Goal: Task Accomplishment & Management: Manage account settings

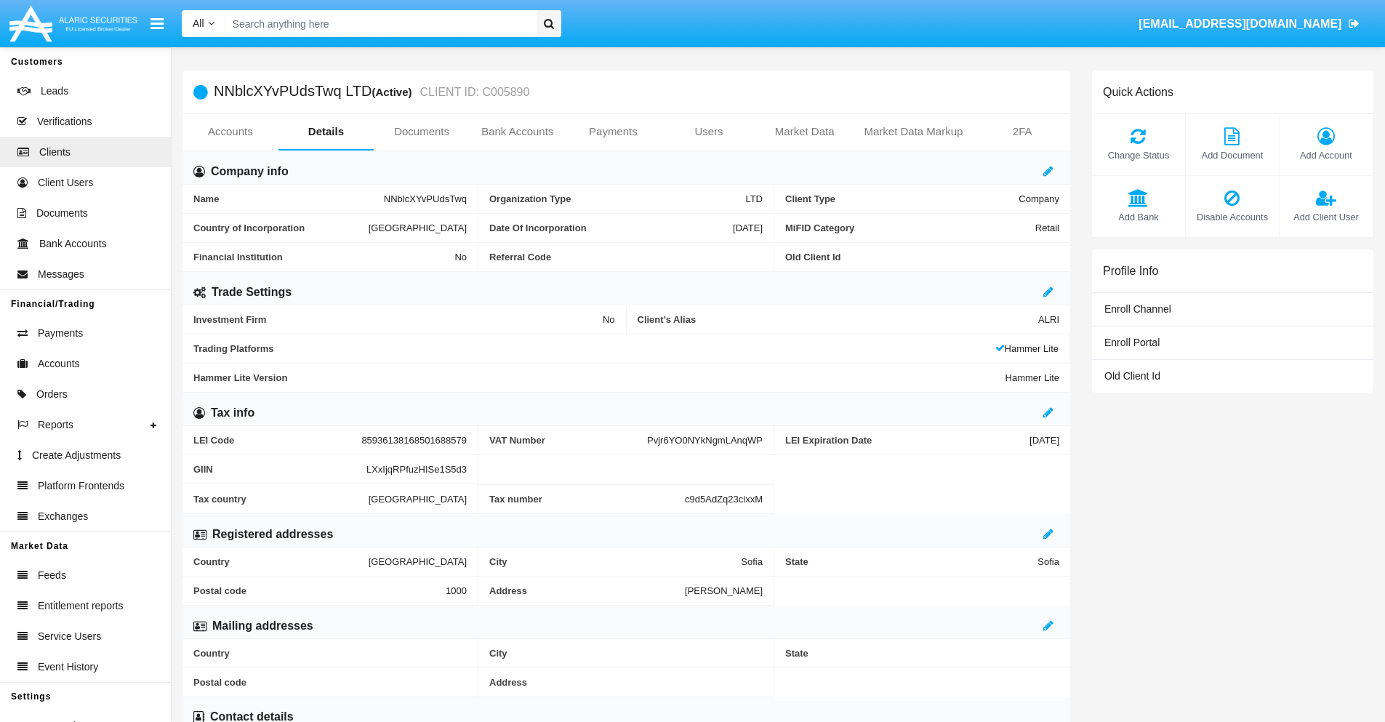
click at [709, 132] on link "Users" at bounding box center [709, 131] width 96 height 35
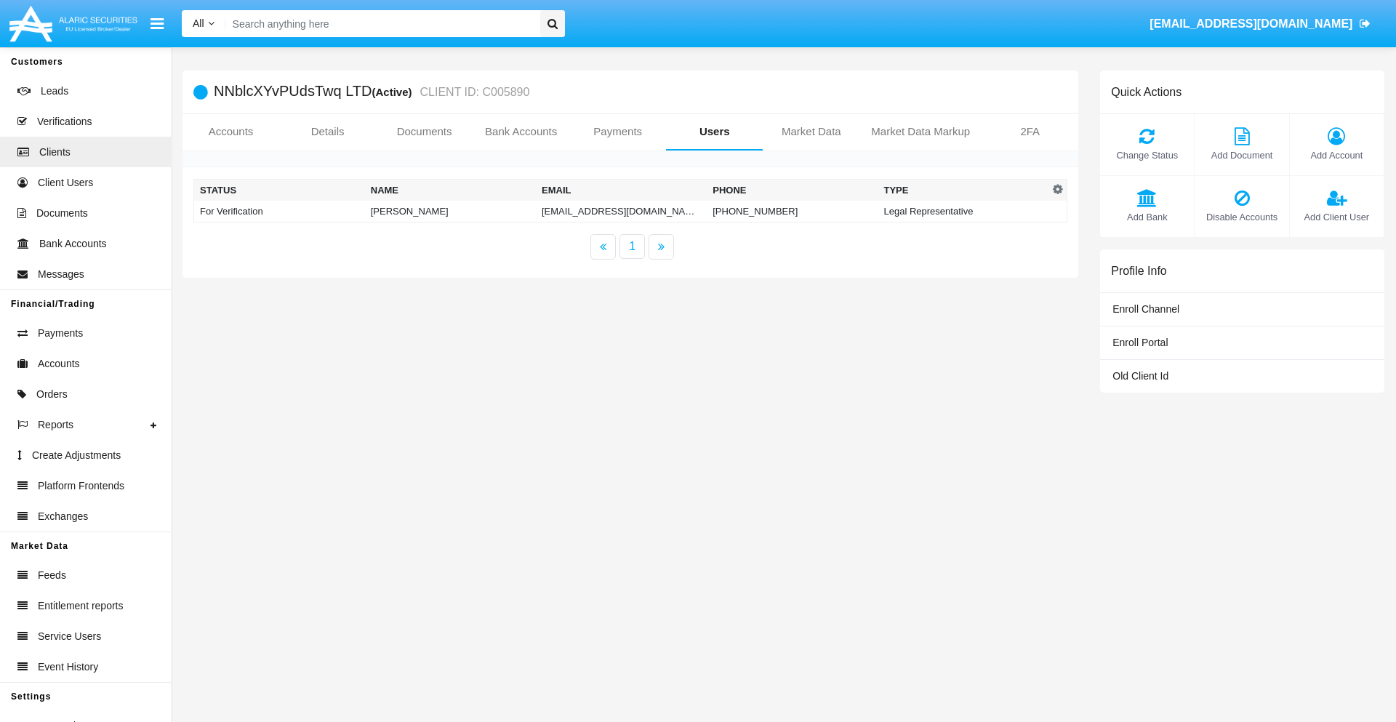
click at [606, 211] on td "[EMAIL_ADDRESS][DOMAIN_NAME]" at bounding box center [621, 212] width 171 height 22
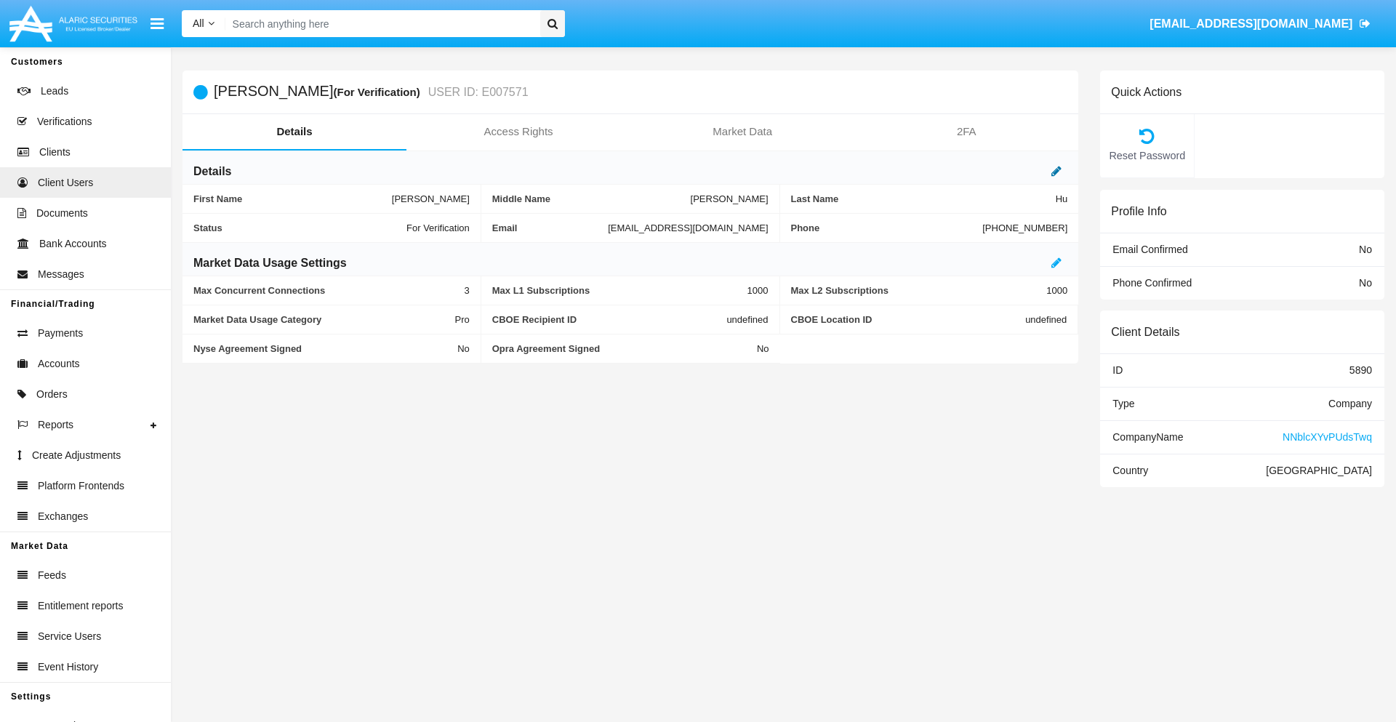
click at [1056, 171] on icon at bounding box center [1056, 171] width 10 height 12
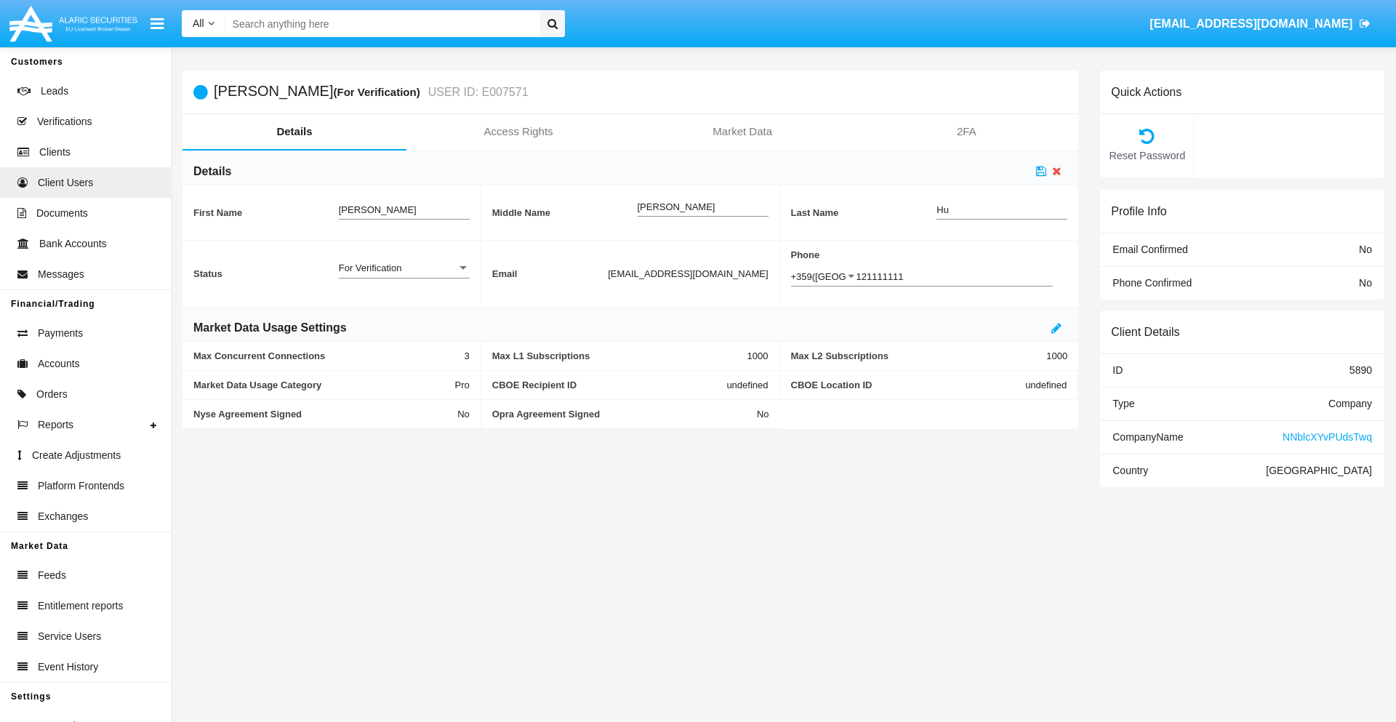
click at [403, 268] on div "For Verification" at bounding box center [398, 268] width 118 height 12
click at [403, 276] on span "Verified" at bounding box center [404, 276] width 131 height 28
click at [1041, 171] on icon at bounding box center [1041, 171] width 10 height 12
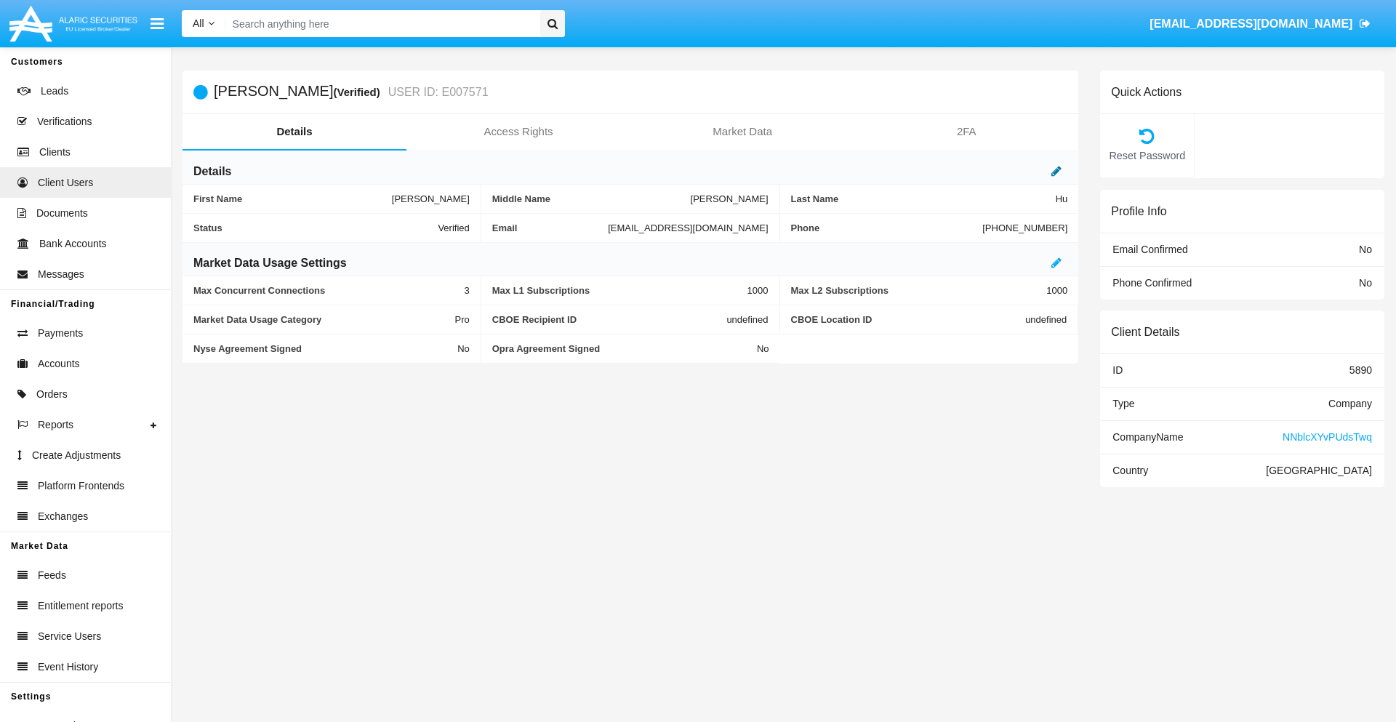
click at [1056, 171] on icon at bounding box center [1056, 171] width 10 height 12
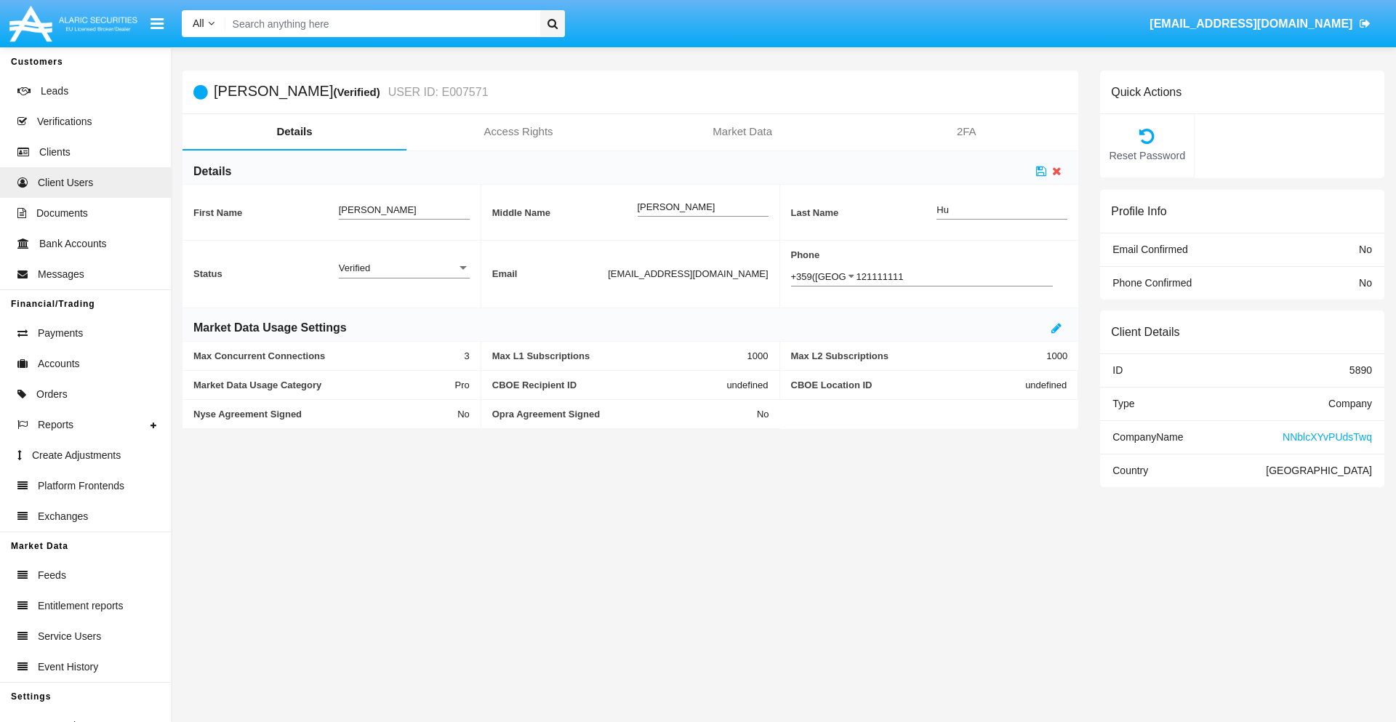
click at [403, 268] on div "Verified" at bounding box center [398, 268] width 118 height 12
click at [403, 276] on span "Active" at bounding box center [404, 276] width 131 height 28
click at [1041, 171] on icon at bounding box center [1041, 171] width 10 height 12
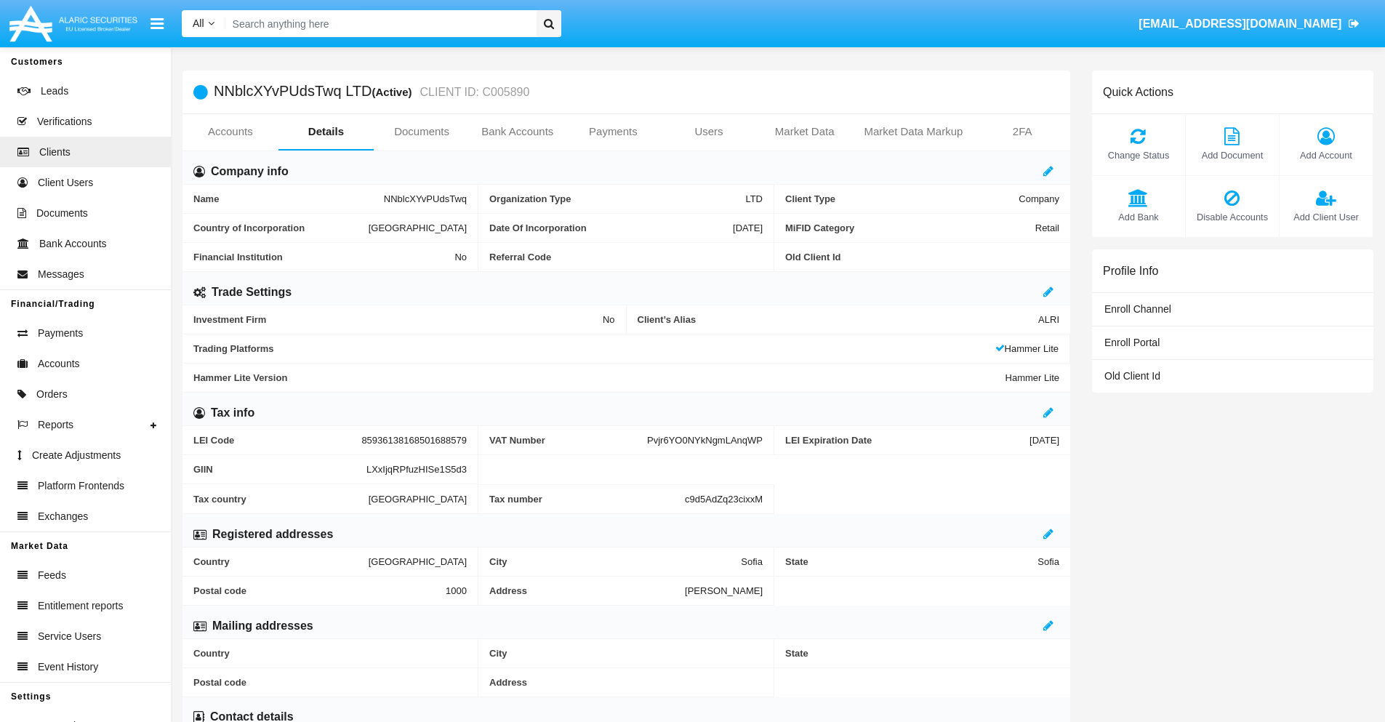
click at [1325, 217] on span "Add Client User" at bounding box center [1326, 217] width 79 height 14
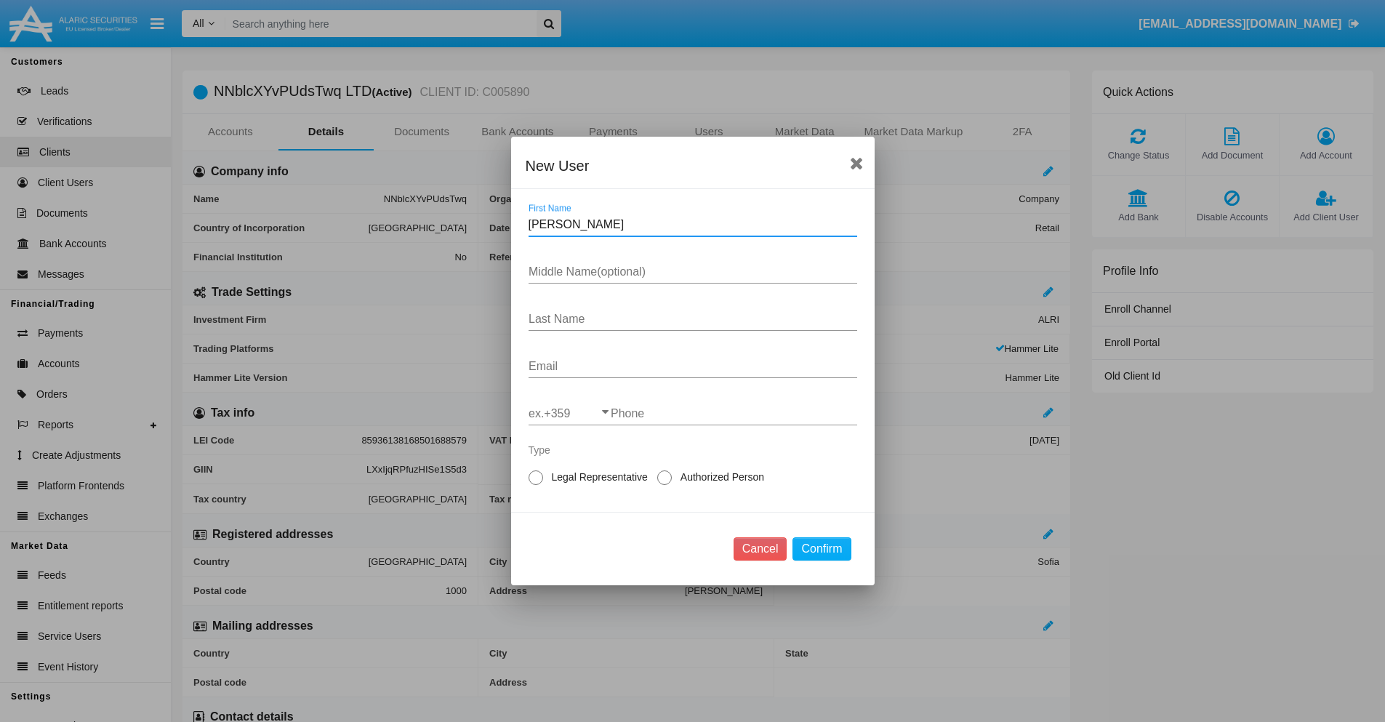
type input "Dwayne"
type input "Fawn"
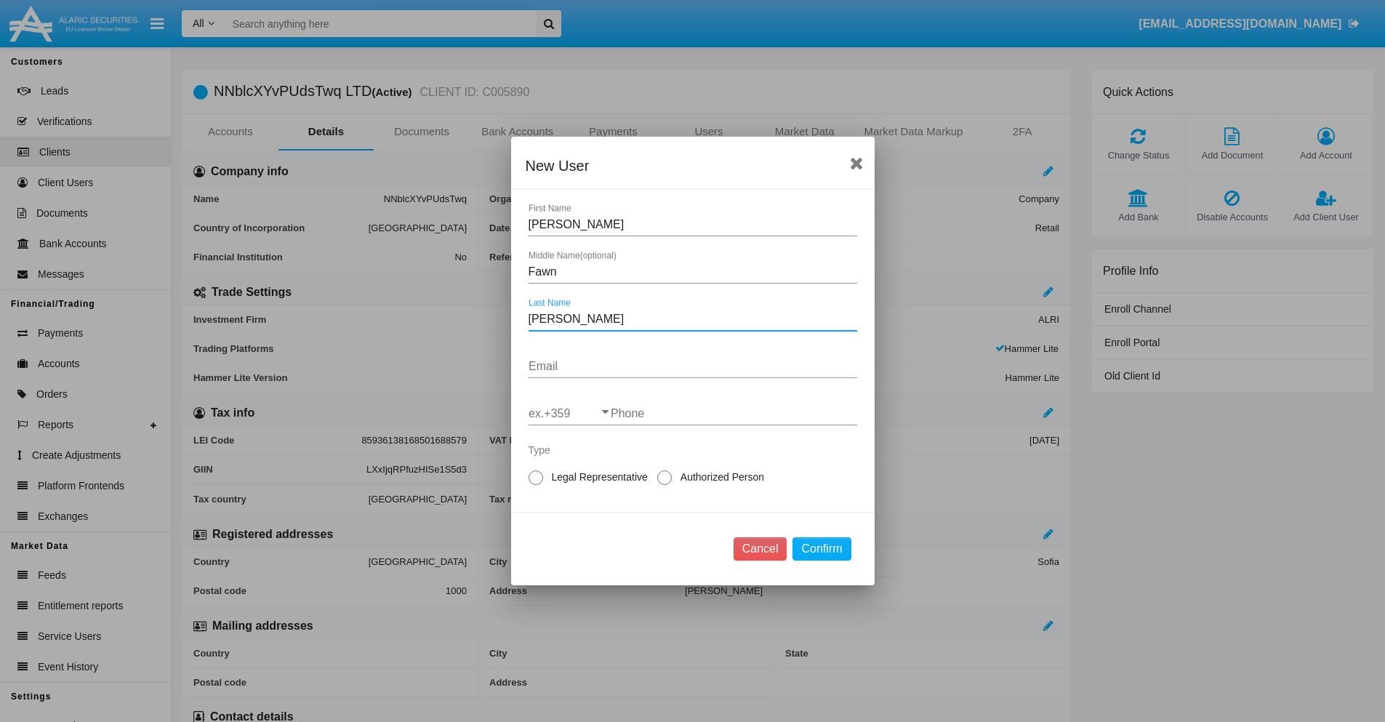
type input "Harris"
type input "[EMAIL_ADDRESS][DOMAIN_NAME]"
click at [569, 414] on input "ex.+359" at bounding box center [570, 413] width 82 height 13
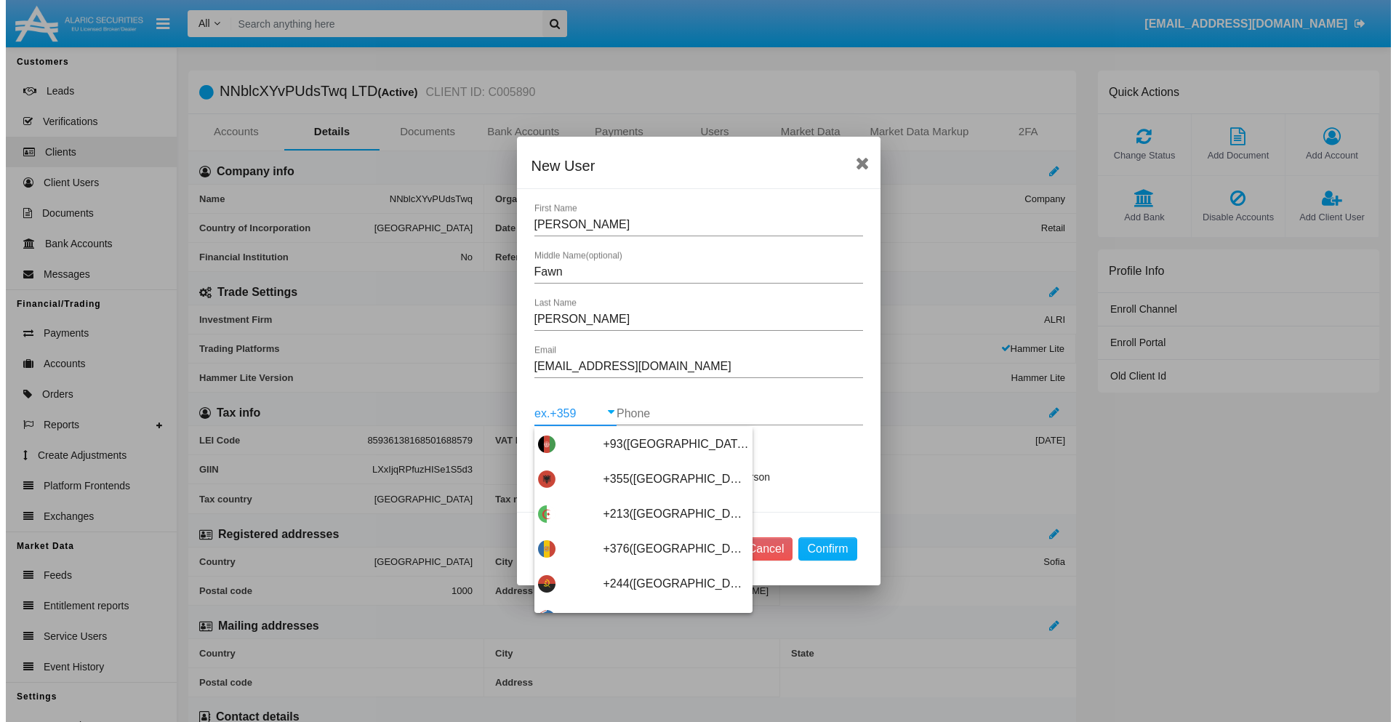
scroll to position [7735, 0]
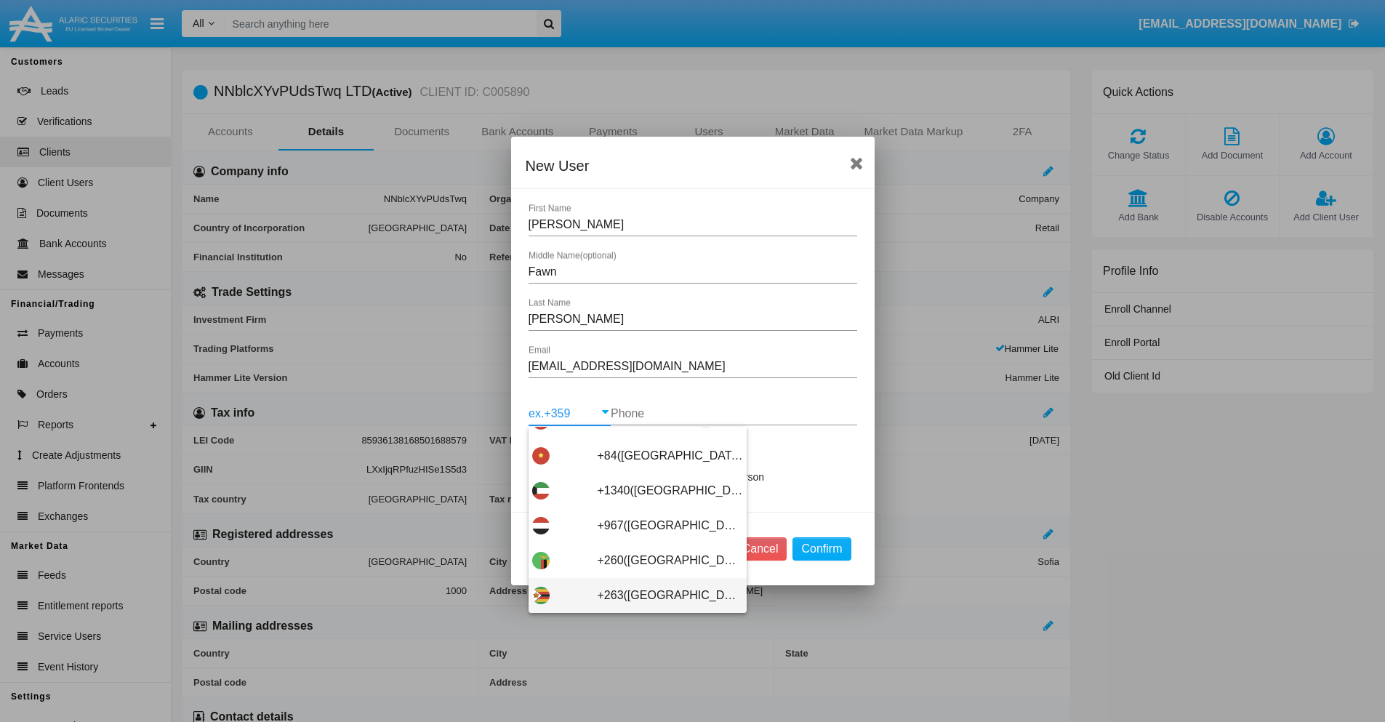
click at [632, 595] on span "+263(Zimbabwe)" at bounding box center [670, 595] width 145 height 35
type input "+263(Zimbabwe)"
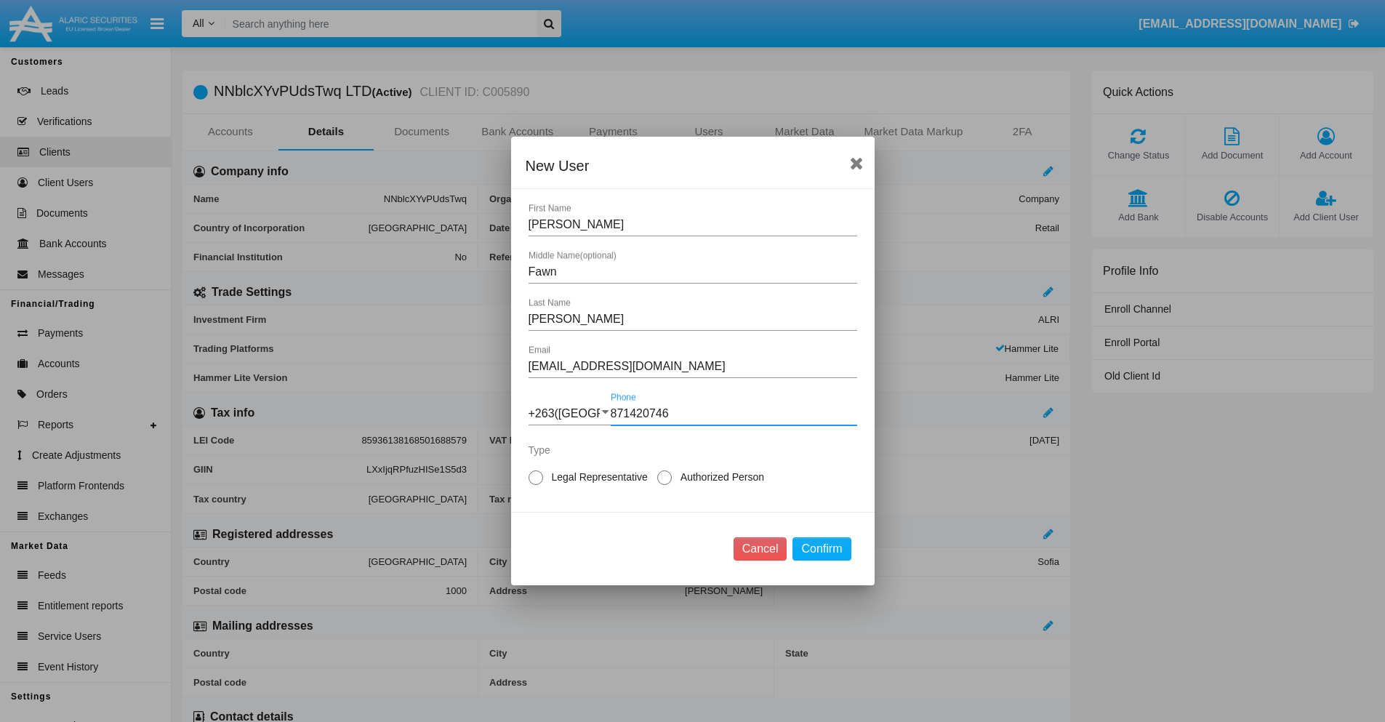
type input "871420746"
click at [719, 477] on span "Authorized Person" at bounding box center [720, 477] width 96 height 15
click at [664, 485] on input "Authorized Person" at bounding box center [664, 485] width 1 height 1
radio input "true"
click at [821, 549] on button "Confirm" at bounding box center [821, 548] width 58 height 23
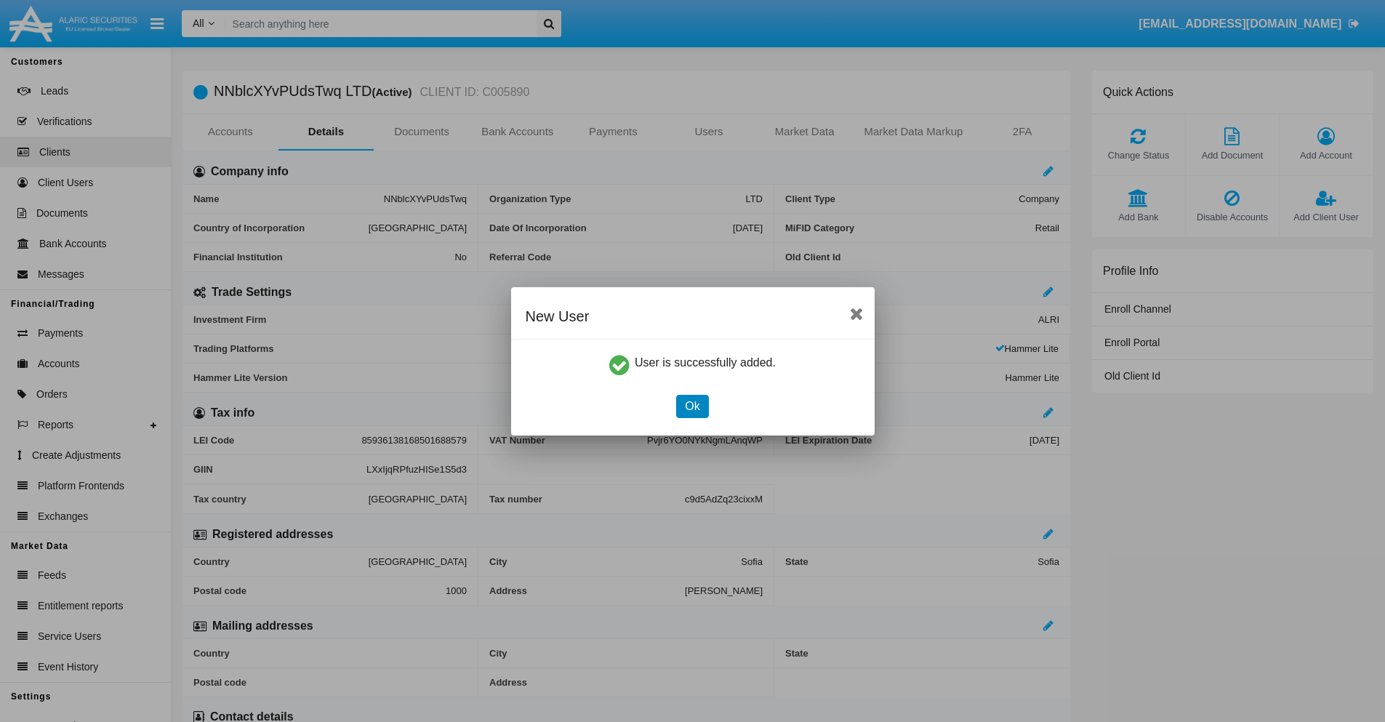
click at [692, 406] on button "Ok" at bounding box center [692, 406] width 32 height 23
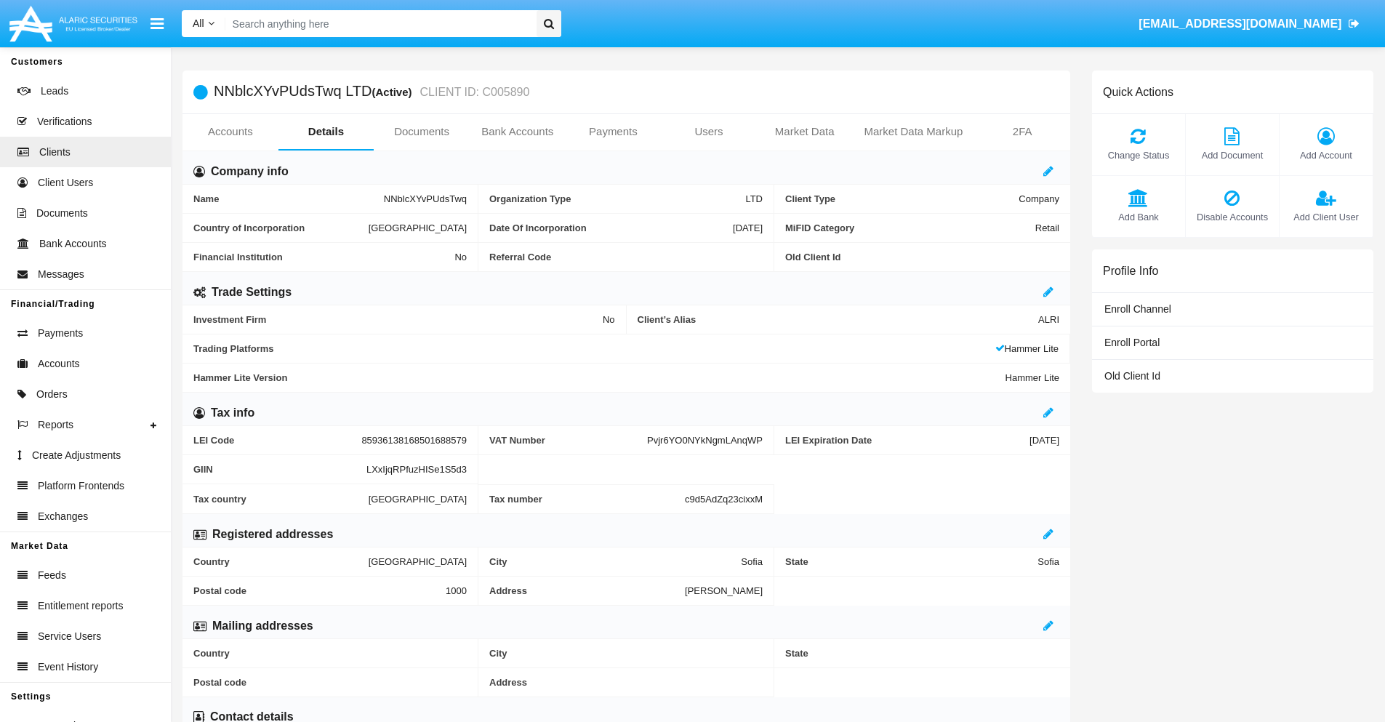
click at [1325, 217] on span "Add Client User" at bounding box center [1326, 217] width 79 height 14
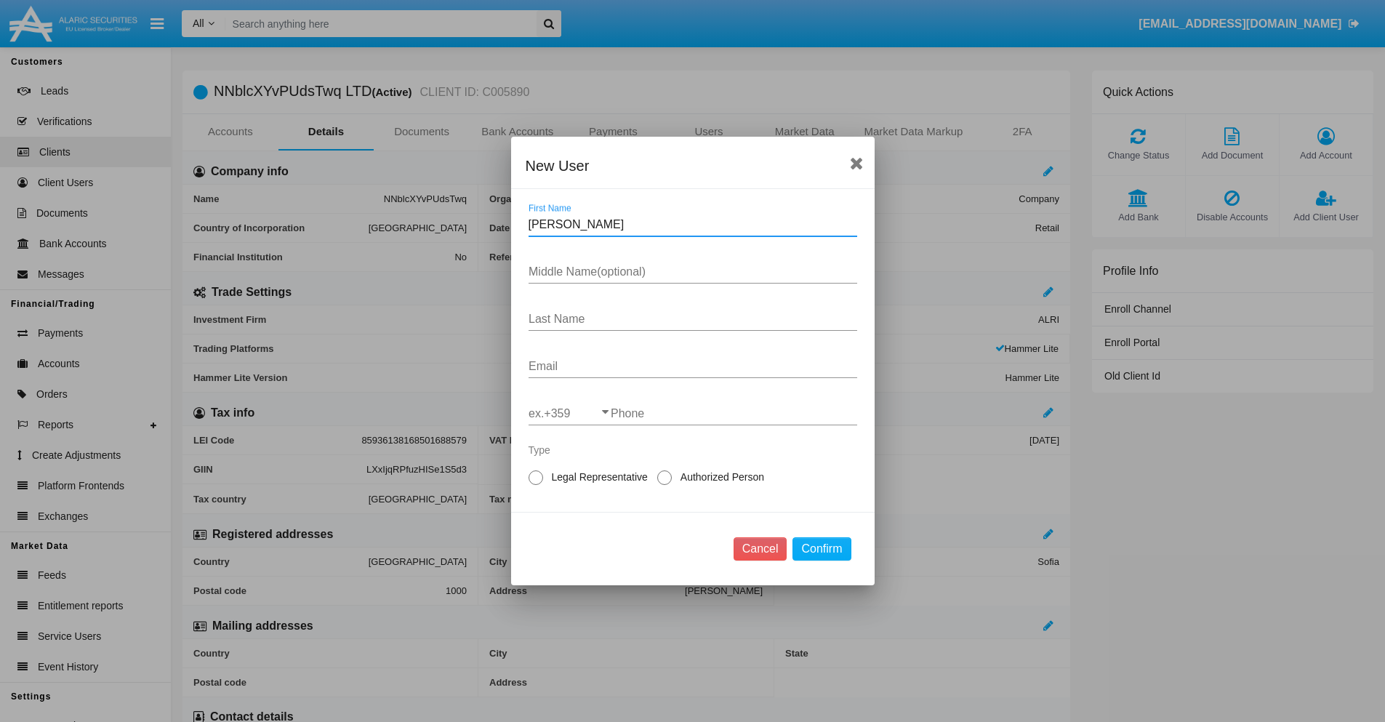
type input "Zack"
type input "Xiomara"
type input "Jacobs"
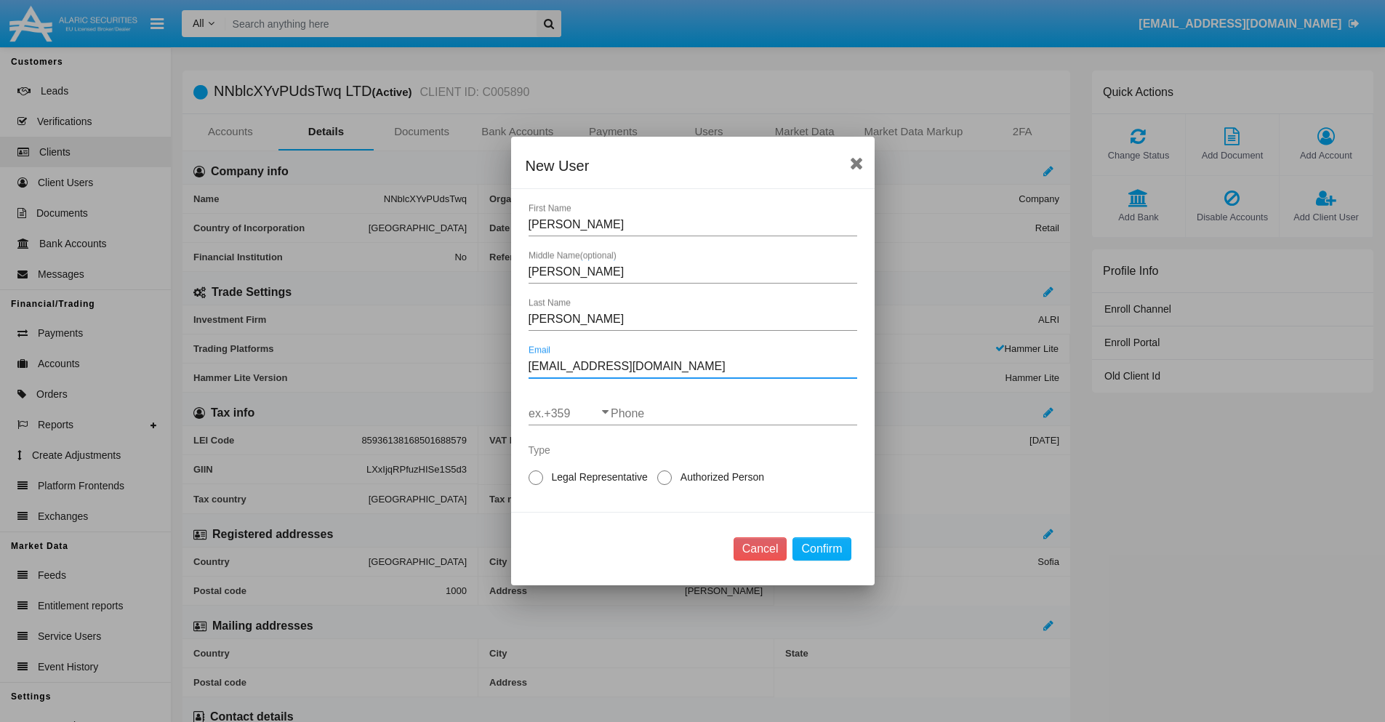
type input "jyvaa0_ucw@whgk.4b.int"
click at [569, 414] on input "ex.+359" at bounding box center [570, 413] width 82 height 13
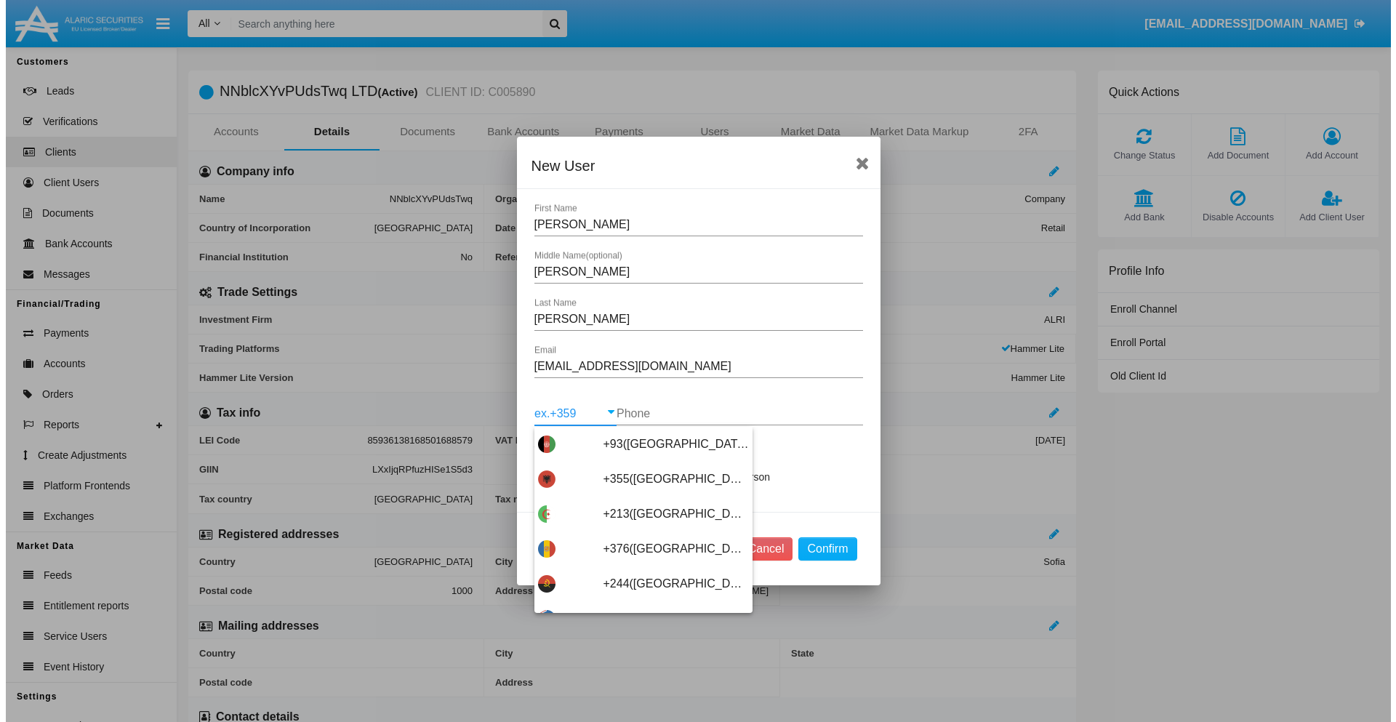
scroll to position [7735, 0]
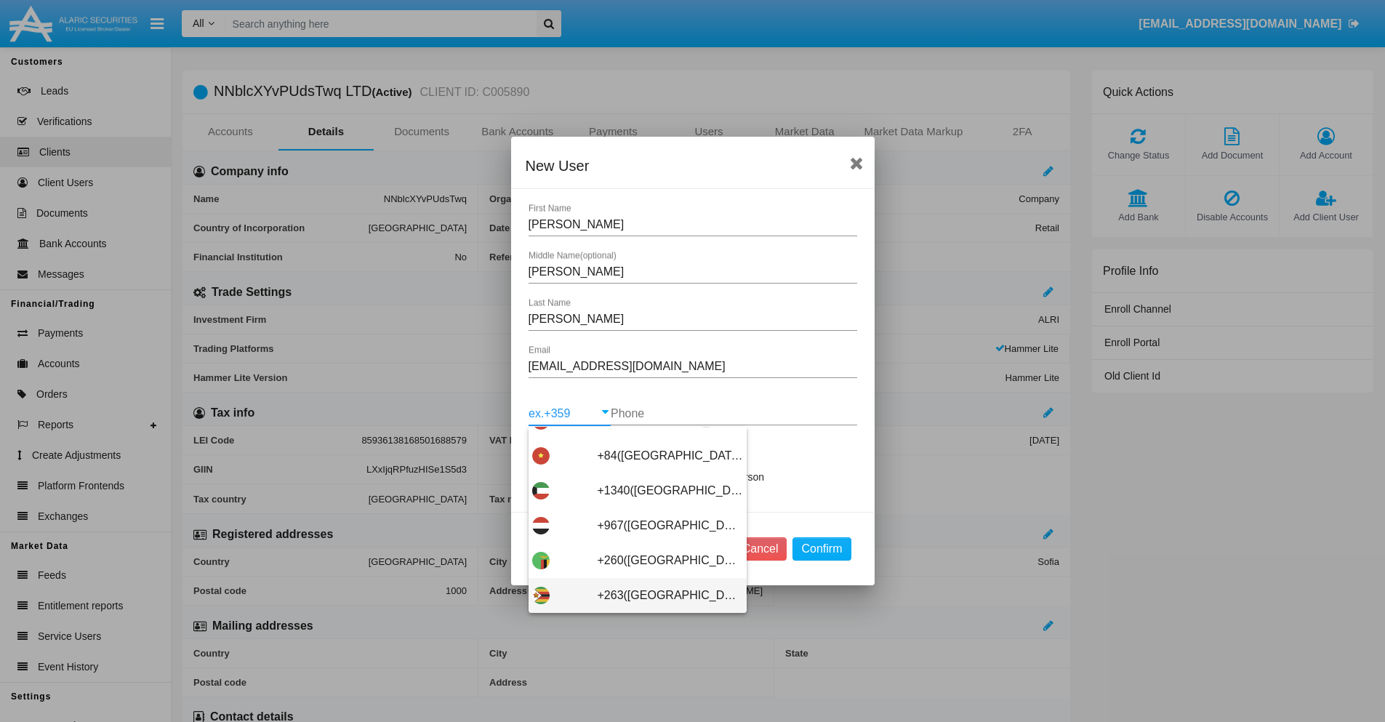
click at [632, 595] on span "+263(Zimbabwe)" at bounding box center [670, 595] width 145 height 35
type input "+263(Zimbabwe)"
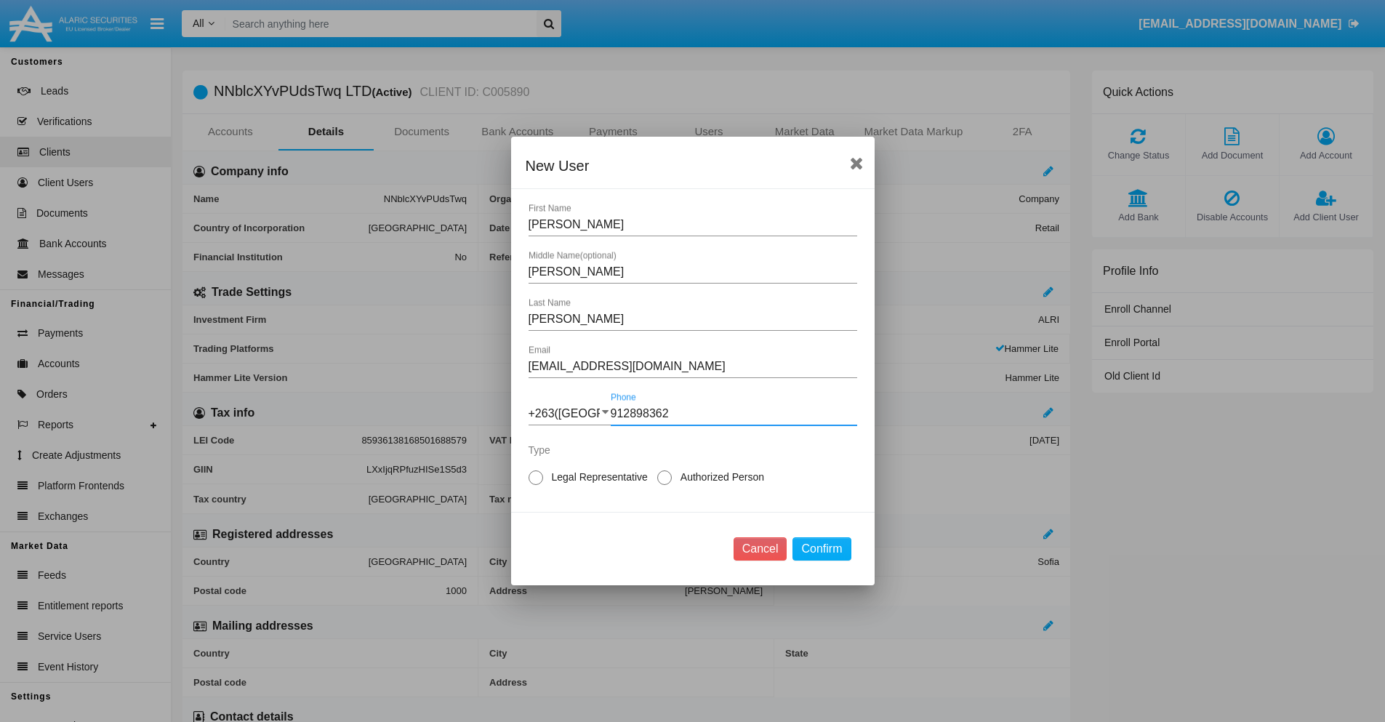
type input "912898362"
click at [597, 477] on span "Legal Representative" at bounding box center [597, 477] width 108 height 15
click at [536, 485] on input "Legal Representative" at bounding box center [535, 485] width 1 height 1
radio input "true"
click at [821, 549] on button "Confirm" at bounding box center [821, 548] width 58 height 23
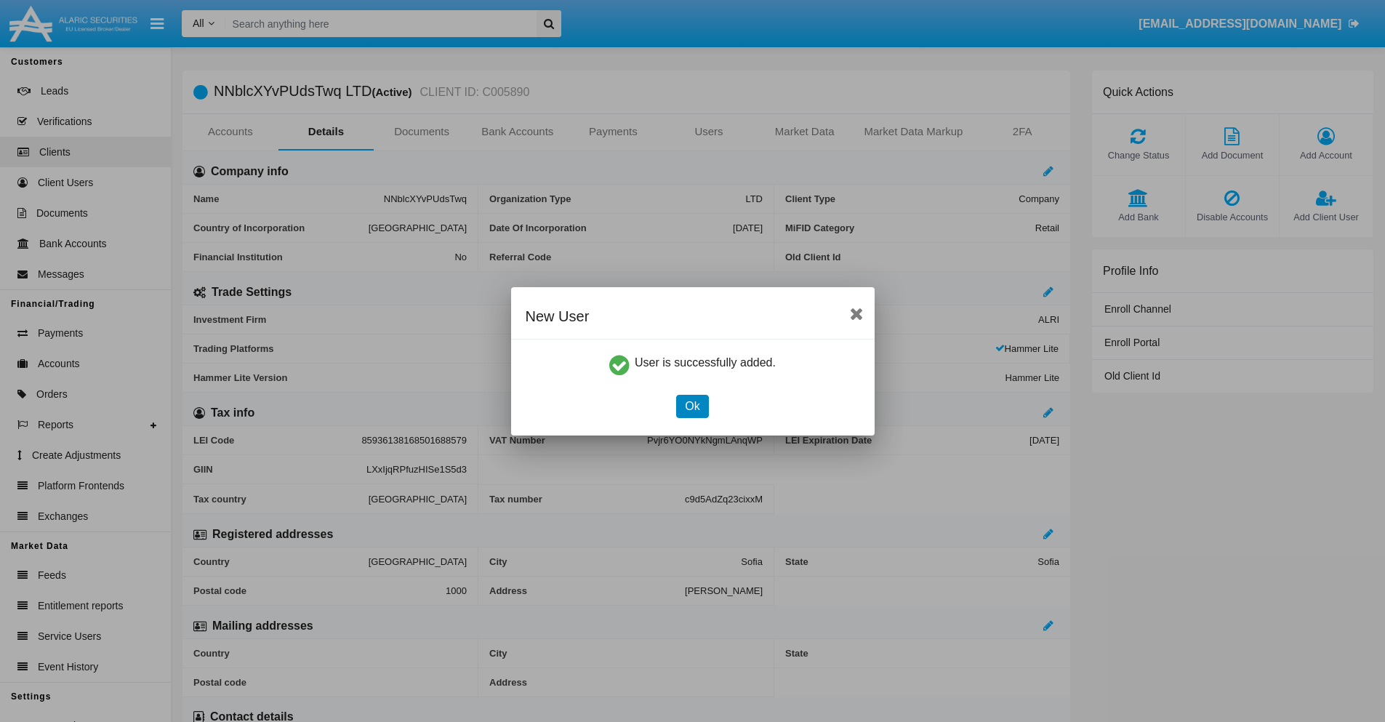
click at [692, 406] on button "Ok" at bounding box center [692, 406] width 32 height 23
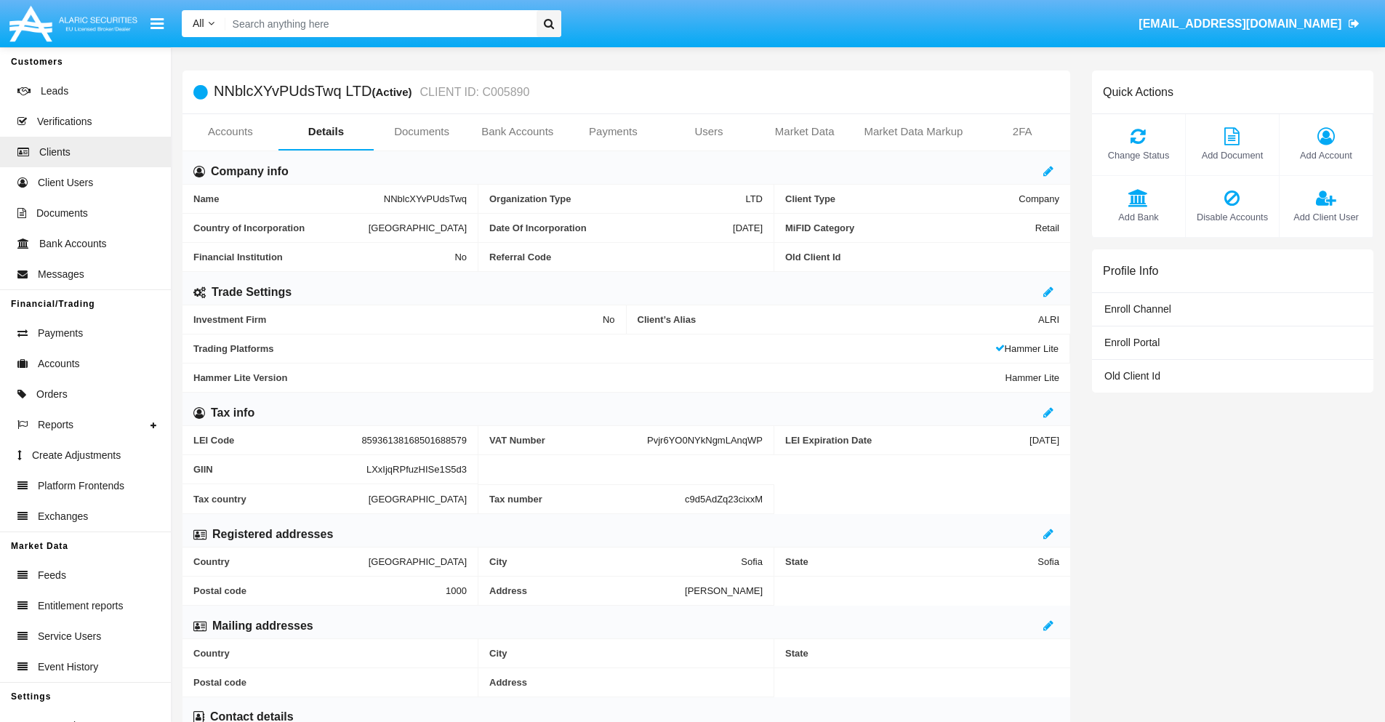
click at [709, 132] on link "Users" at bounding box center [709, 131] width 96 height 35
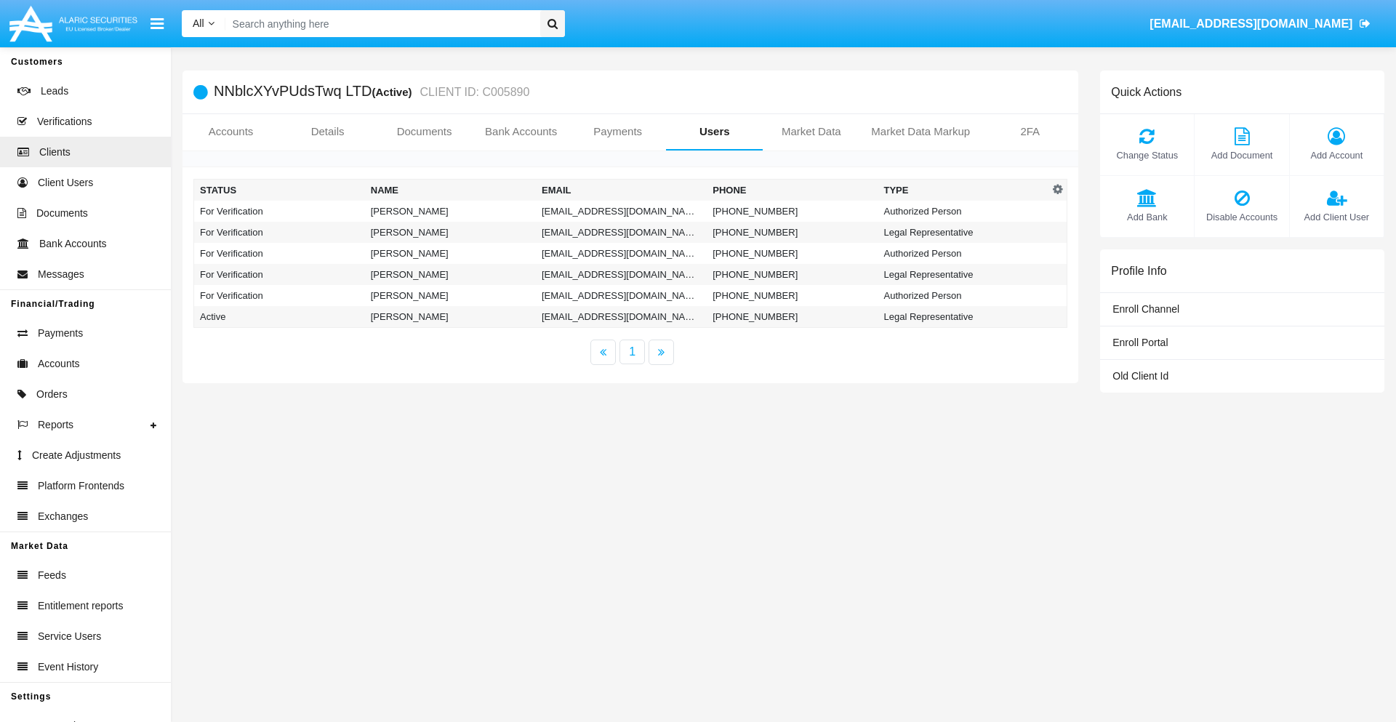
click at [621, 211] on td "eq0bt5r@6f-oxsd07.jp" at bounding box center [621, 211] width 171 height 21
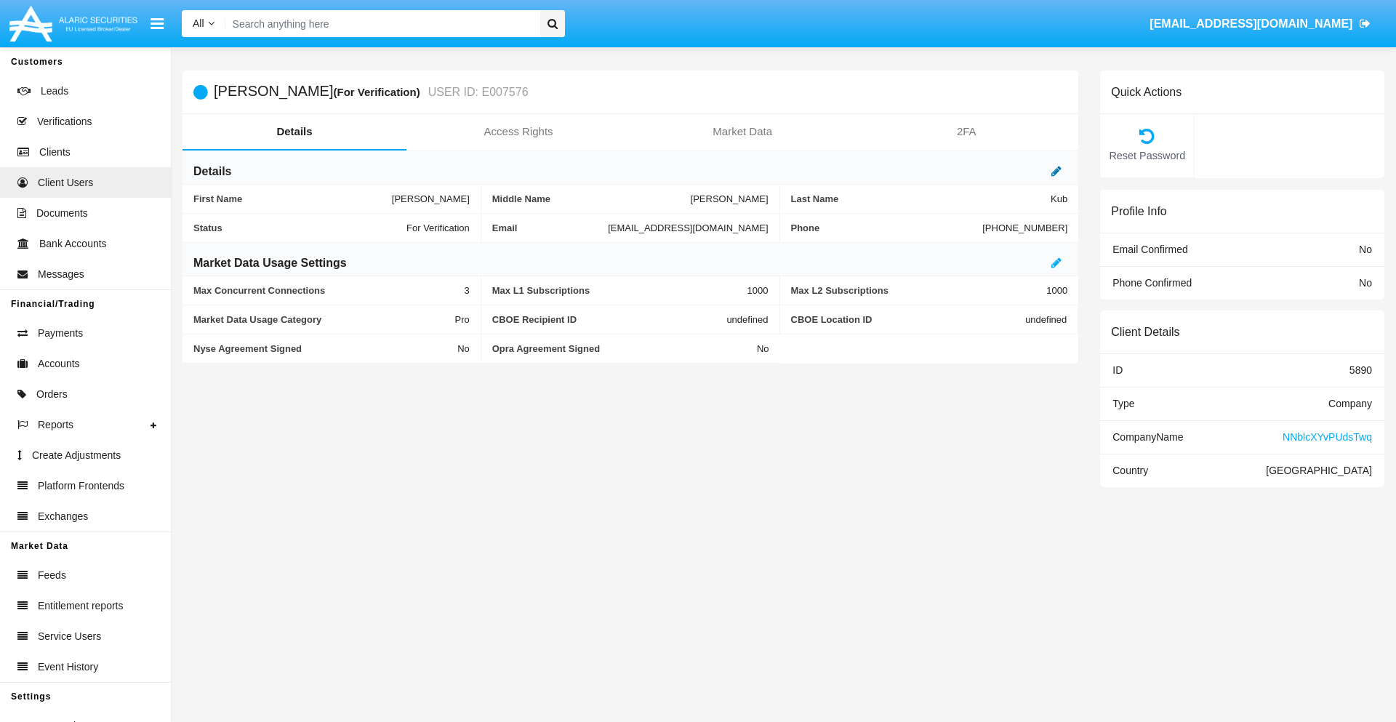
click at [1056, 171] on icon at bounding box center [1056, 171] width 10 height 12
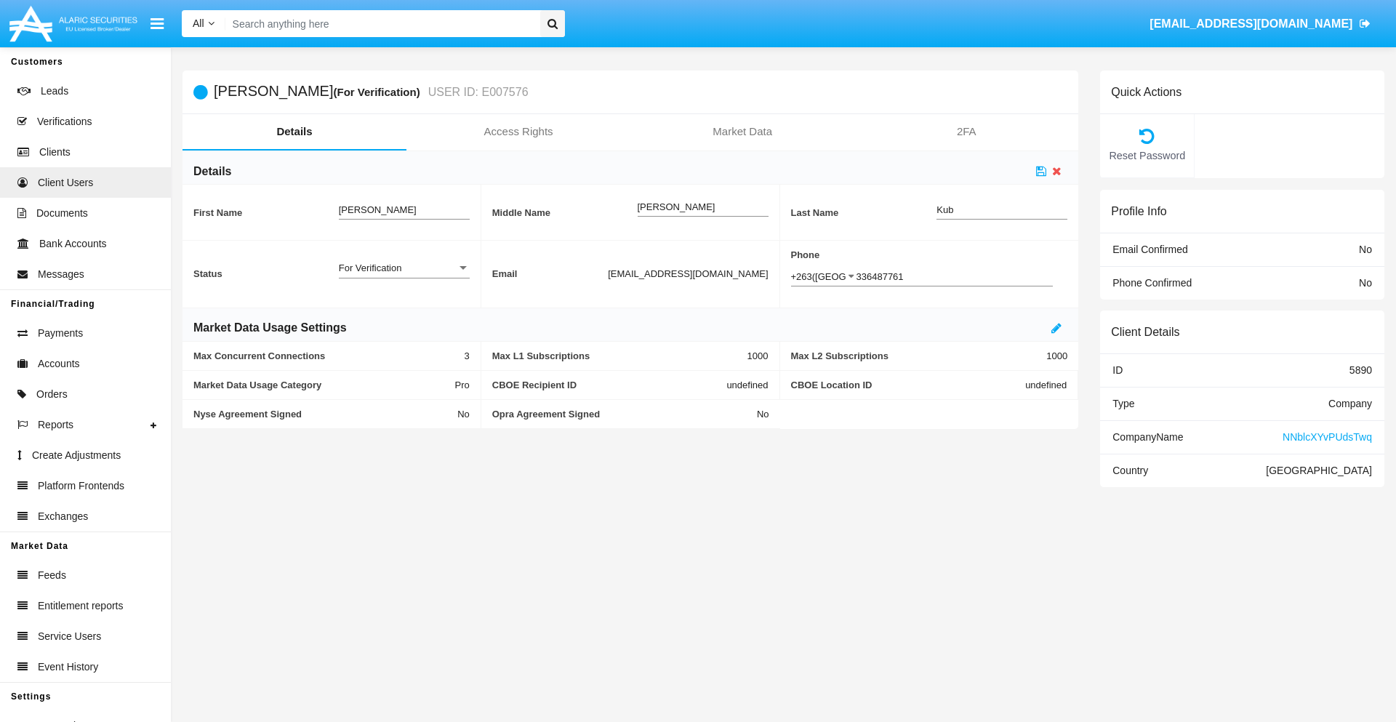
click at [403, 268] on div "For Verification" at bounding box center [398, 268] width 118 height 12
click at [403, 276] on span "Verified" at bounding box center [404, 276] width 131 height 28
click at [1041, 171] on icon at bounding box center [1041, 171] width 10 height 12
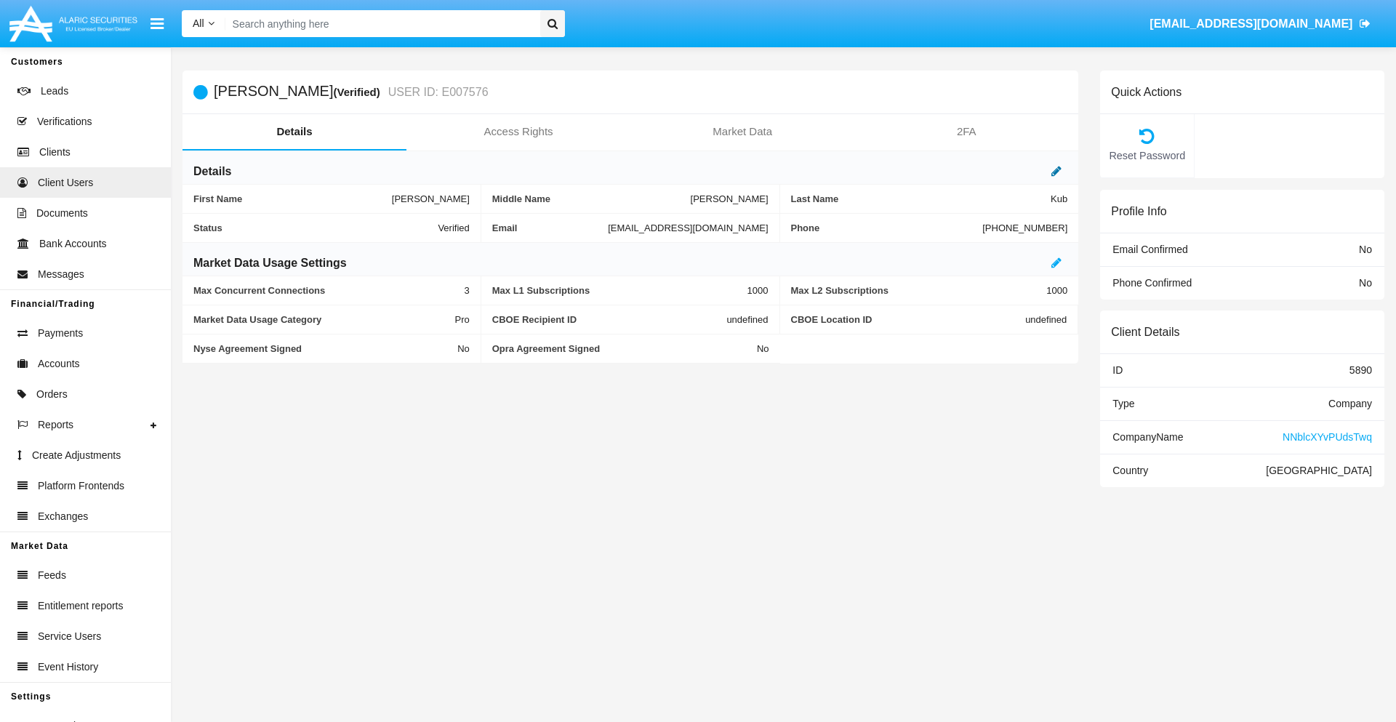
click at [1056, 171] on icon at bounding box center [1056, 171] width 10 height 12
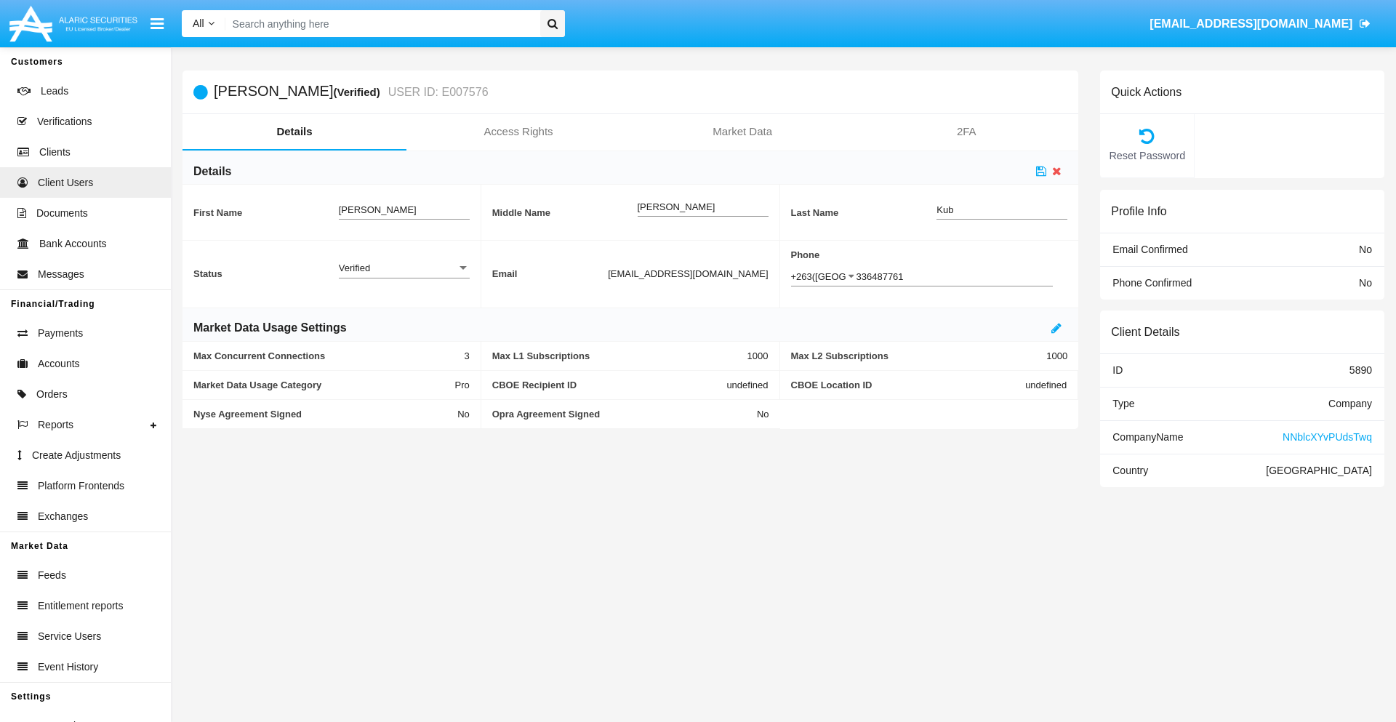
click at [403, 268] on div "Verified" at bounding box center [398, 268] width 118 height 12
click at [403, 276] on span "Active" at bounding box center [404, 276] width 131 height 28
click at [1041, 171] on icon at bounding box center [1041, 171] width 10 height 12
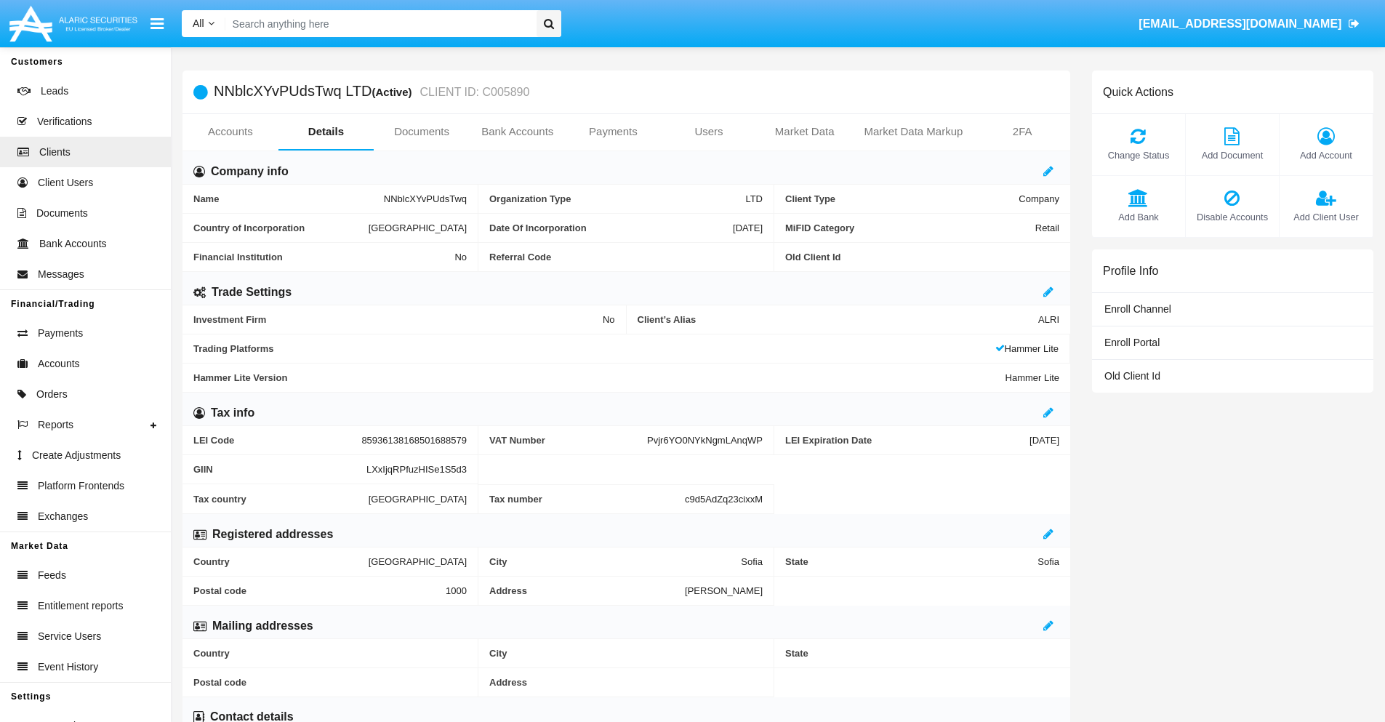
click at [709, 132] on link "Users" at bounding box center [709, 131] width 96 height 35
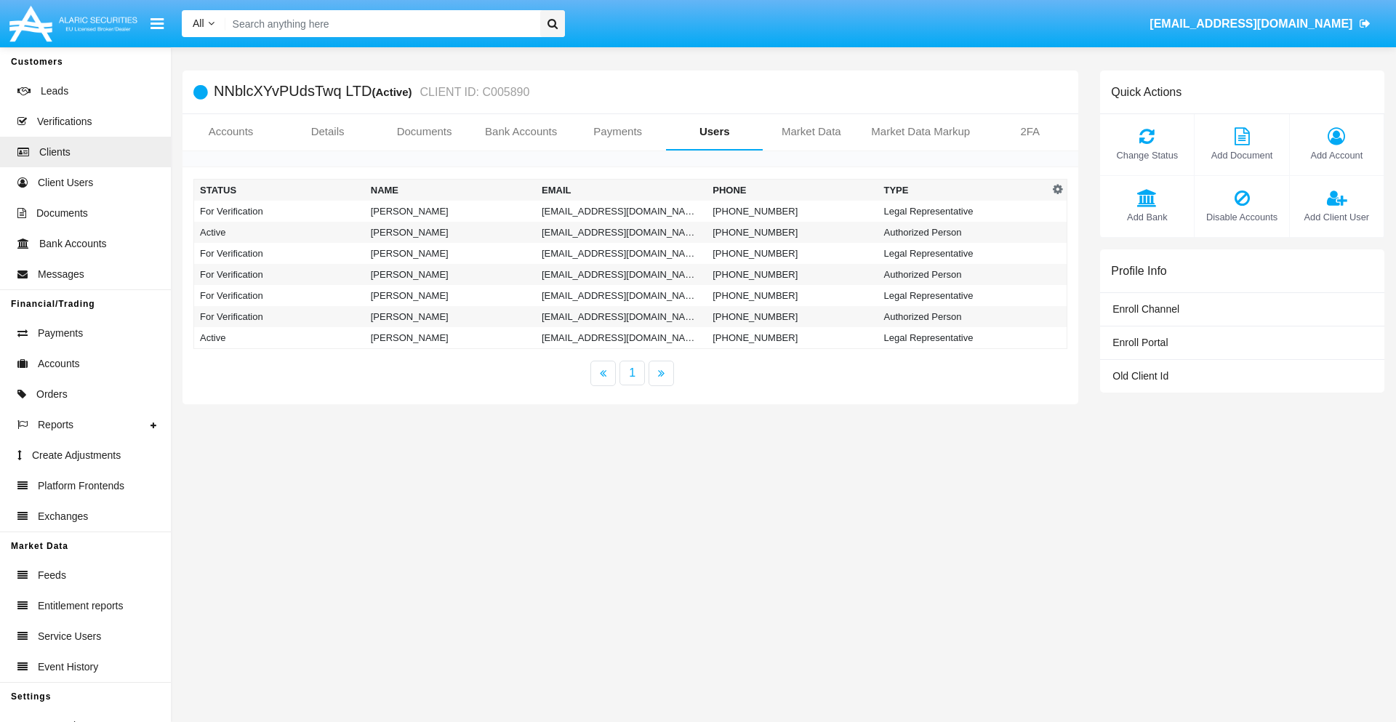
click at [621, 211] on td "[EMAIL_ADDRESS][DOMAIN_NAME]" at bounding box center [621, 211] width 171 height 21
